Goal: Information Seeking & Learning: Learn about a topic

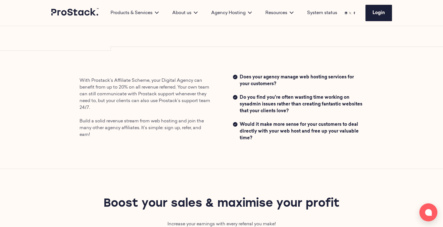
scroll to position [129, 0]
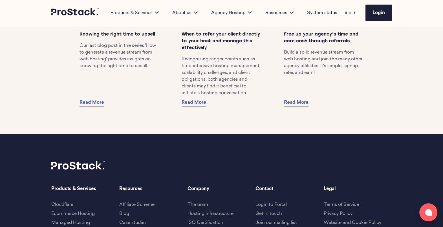
scroll to position [1489, 0]
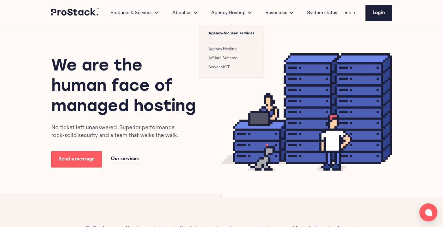
click at [224, 58] on link "Affiliate Scheme" at bounding box center [222, 58] width 29 height 4
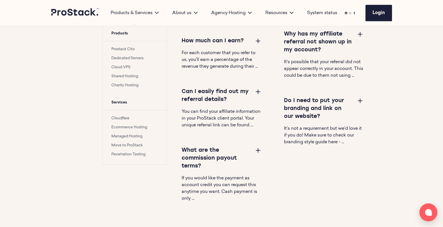
scroll to position [834, 0]
